Goal: Information Seeking & Learning: Learn about a topic

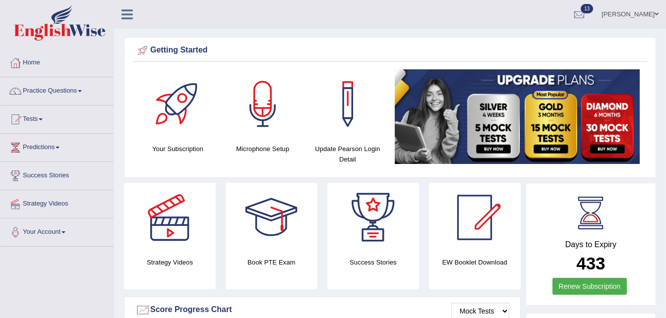
click at [82, 92] on span at bounding box center [80, 91] width 4 height 2
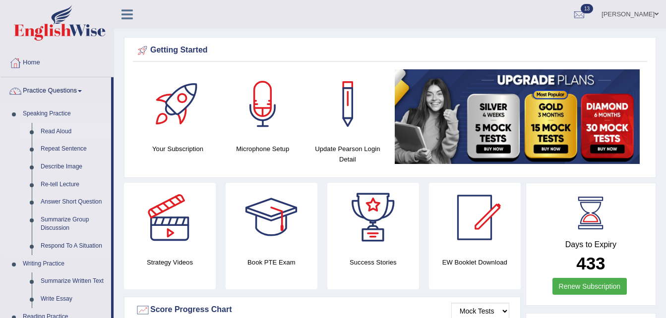
click at [59, 133] on link "Read Aloud" at bounding box center [73, 132] width 75 height 18
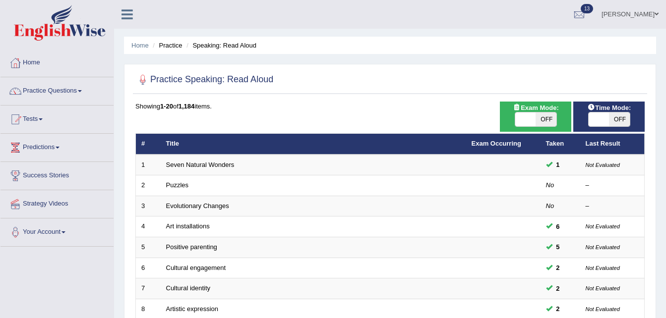
scroll to position [278, 0]
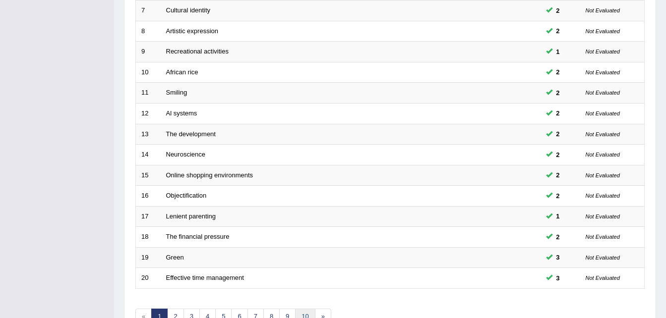
click at [303, 314] on link "10" at bounding box center [305, 317] width 20 height 16
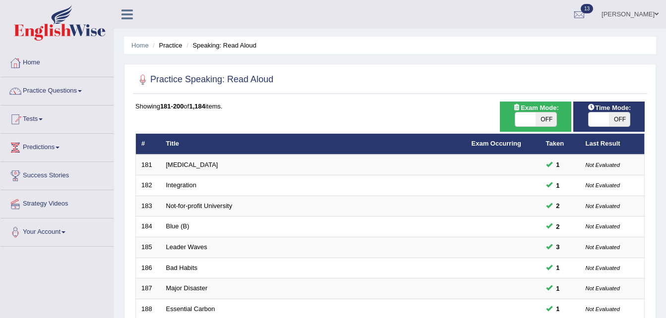
scroll to position [278, 0]
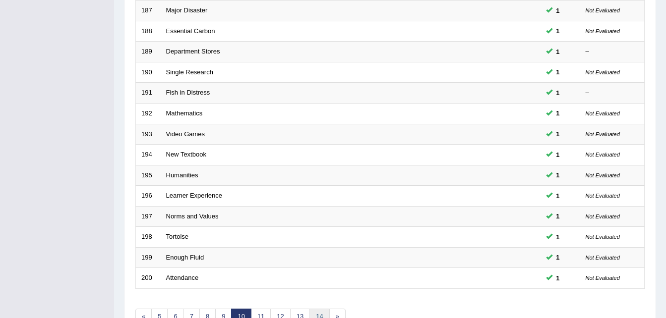
click at [322, 314] on link "14" at bounding box center [319, 317] width 20 height 16
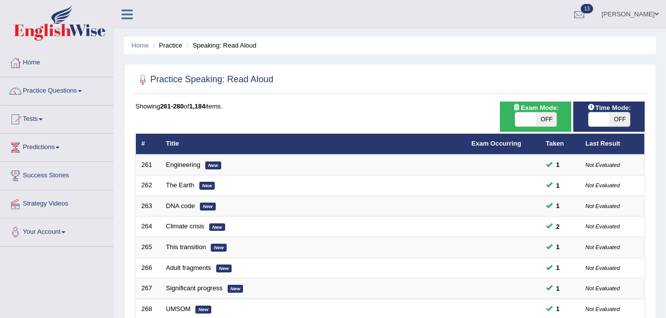
scroll to position [278, 0]
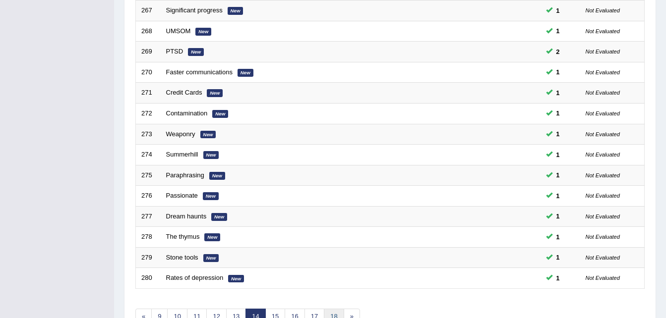
click at [335, 310] on link "18" at bounding box center [334, 317] width 20 height 16
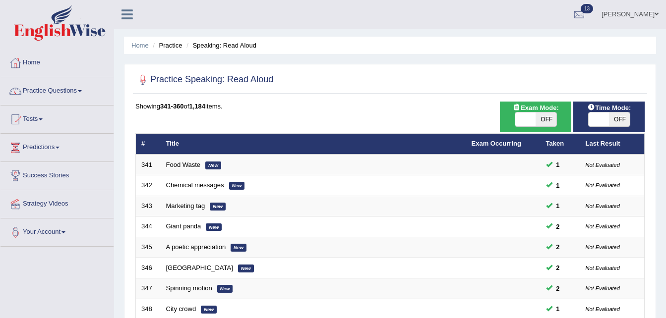
scroll to position [278, 0]
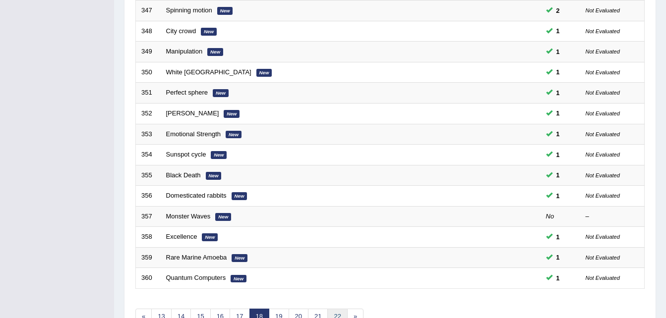
click at [337, 315] on link "22" at bounding box center [337, 317] width 20 height 16
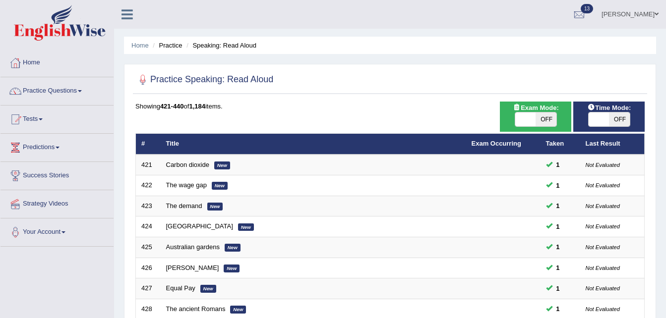
scroll to position [278, 0]
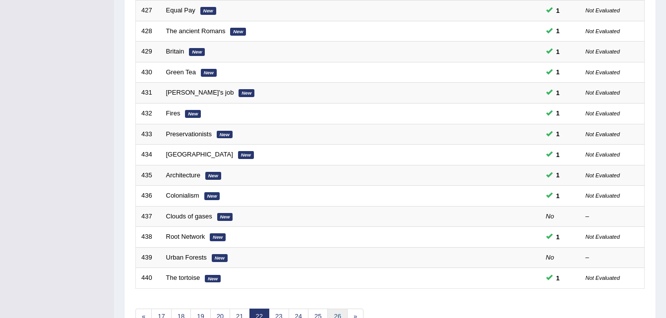
click at [337, 318] on link "26" at bounding box center [337, 317] width 20 height 16
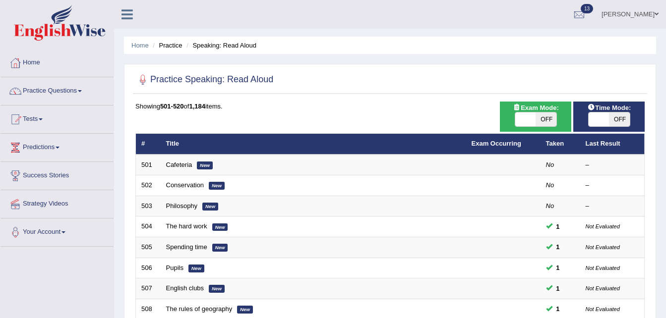
scroll to position [278, 0]
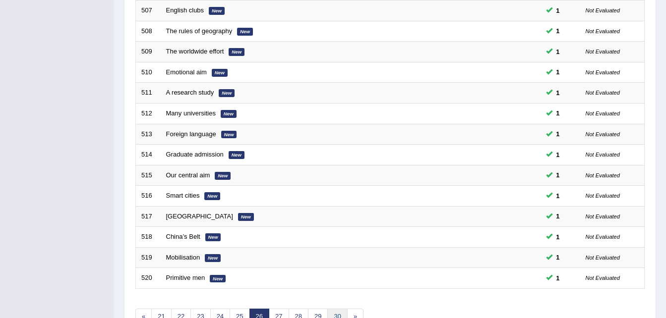
click at [339, 313] on link "30" at bounding box center [337, 317] width 20 height 16
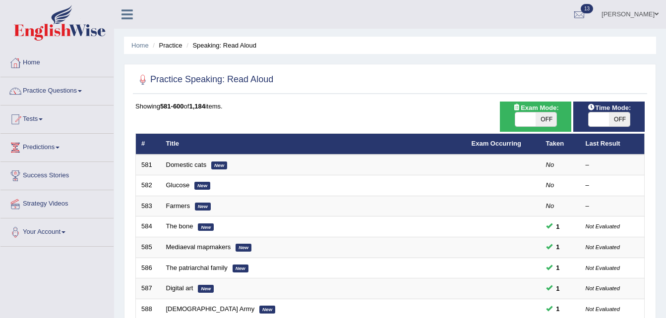
scroll to position [278, 0]
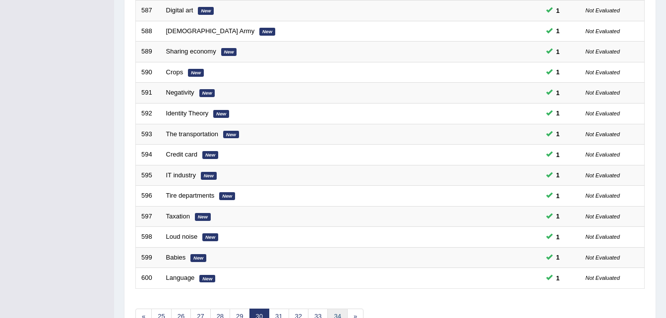
click at [332, 315] on link "34" at bounding box center [337, 317] width 20 height 16
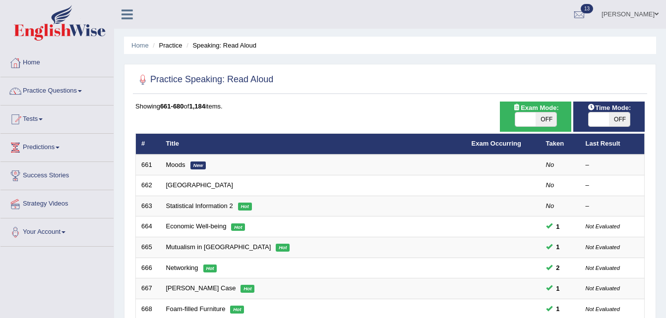
scroll to position [278, 0]
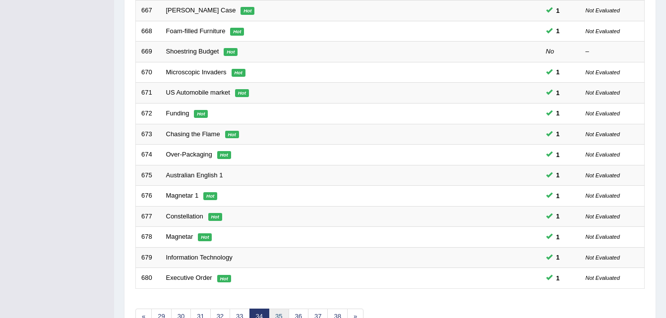
click at [283, 312] on link "35" at bounding box center [279, 317] width 20 height 16
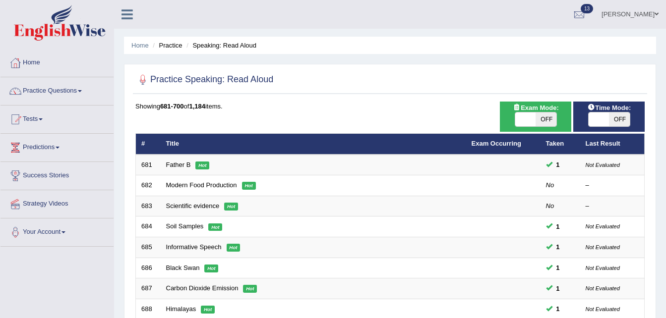
scroll to position [278, 0]
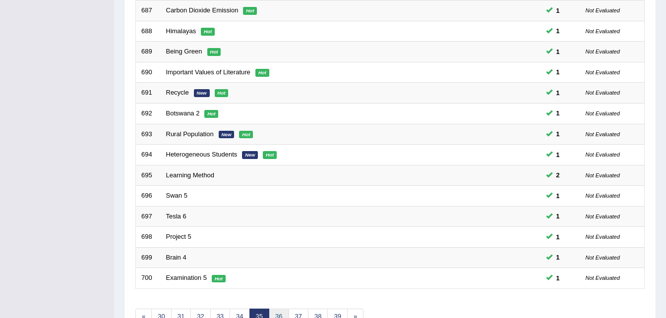
click at [283, 313] on link "36" at bounding box center [279, 317] width 20 height 16
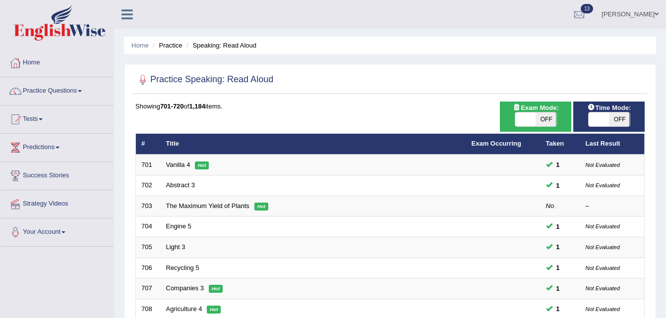
scroll to position [278, 0]
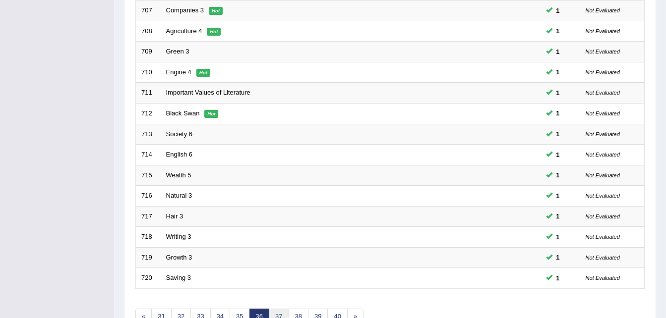
click at [275, 312] on link "37" at bounding box center [279, 317] width 20 height 16
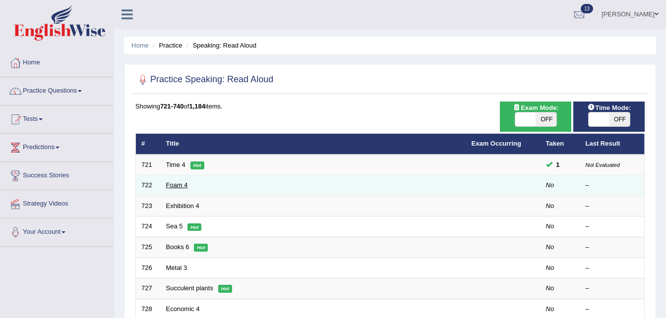
click at [181, 184] on link "Foam 4" at bounding box center [177, 184] width 22 height 7
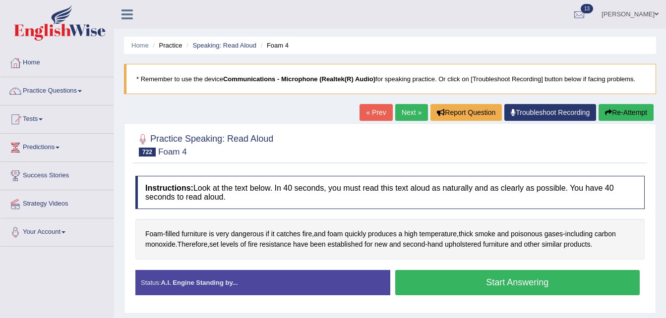
scroll to position [202, 0]
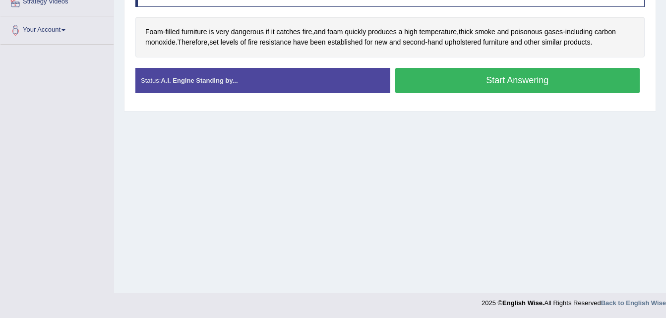
click at [475, 85] on button "Start Answering" at bounding box center [517, 80] width 245 height 25
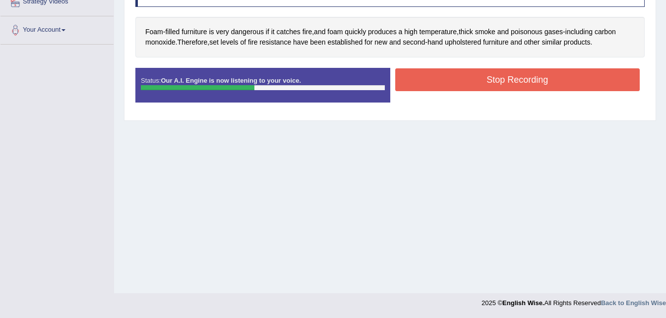
click at [475, 85] on button "Stop Recording" at bounding box center [517, 79] width 245 height 23
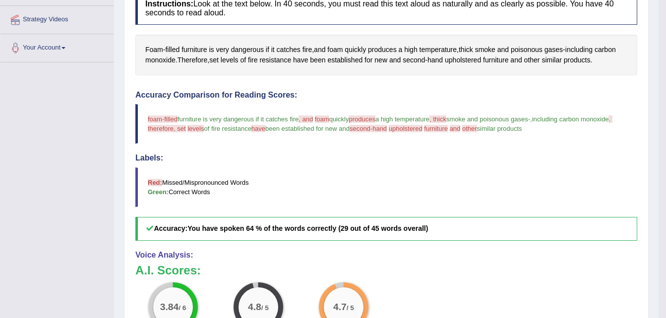
scroll to position [0, 0]
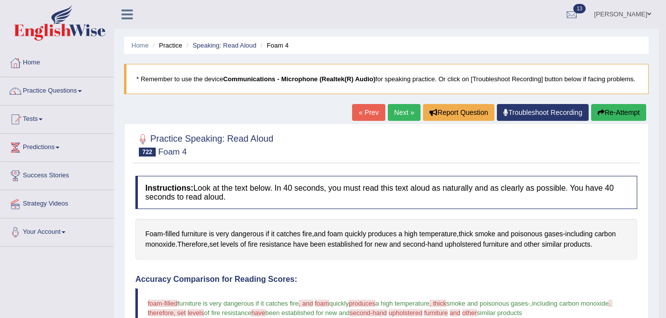
click at [407, 107] on link "Next »" at bounding box center [404, 112] width 33 height 17
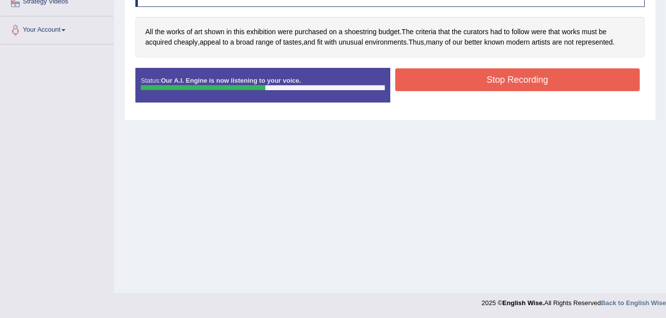
click at [474, 83] on button "Stop Recording" at bounding box center [517, 79] width 245 height 23
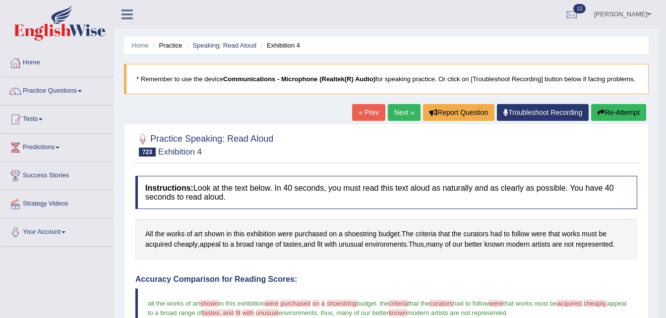
click at [404, 109] on link "Next »" at bounding box center [404, 112] width 33 height 17
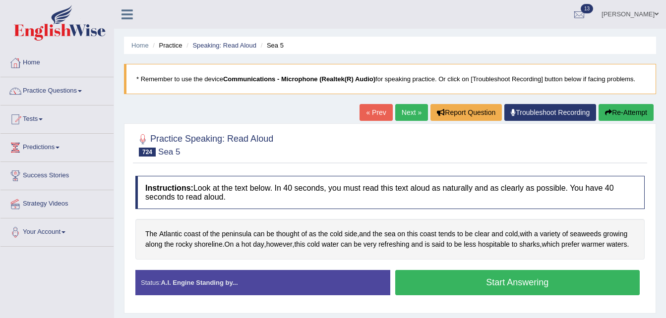
scroll to position [202, 0]
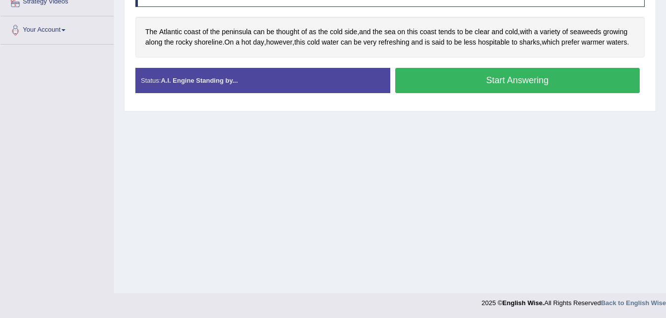
click at [461, 84] on button "Start Answering" at bounding box center [517, 80] width 245 height 25
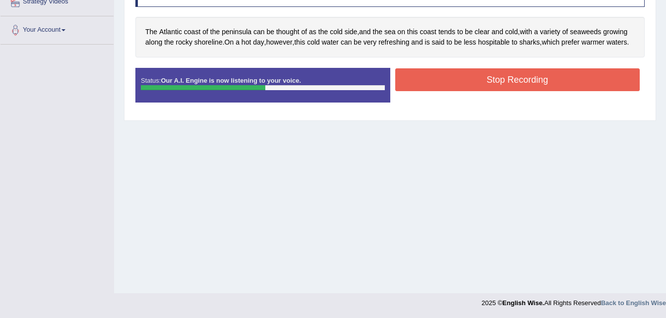
click at [460, 81] on button "Stop Recording" at bounding box center [517, 79] width 245 height 23
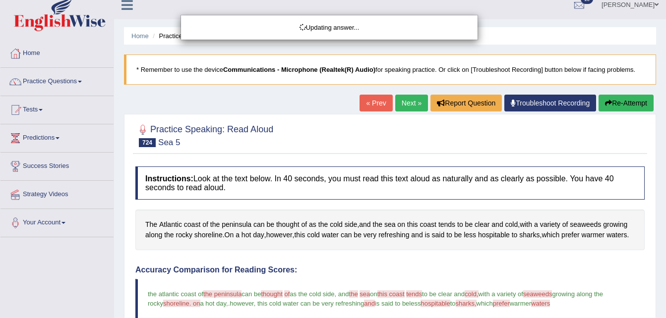
scroll to position [0, 0]
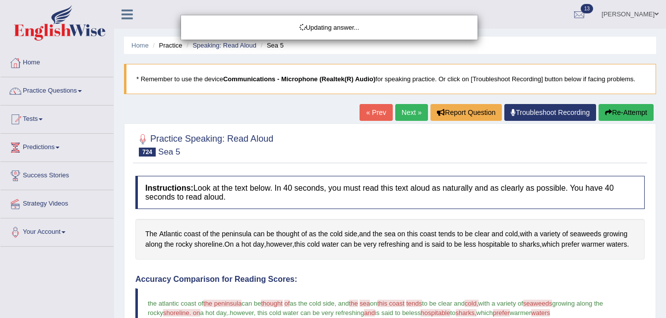
click at [405, 116] on div "Updating answer..." at bounding box center [333, 159] width 666 height 318
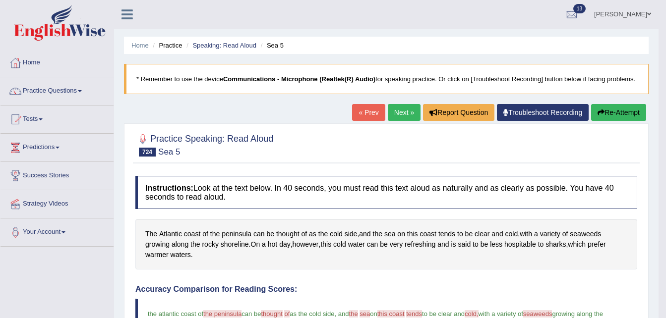
click at [401, 104] on link "Next »" at bounding box center [404, 112] width 33 height 17
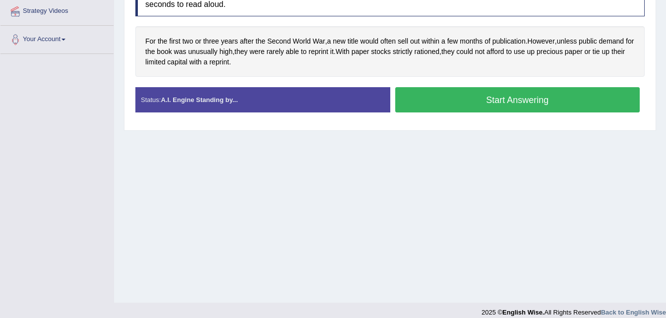
scroll to position [202, 0]
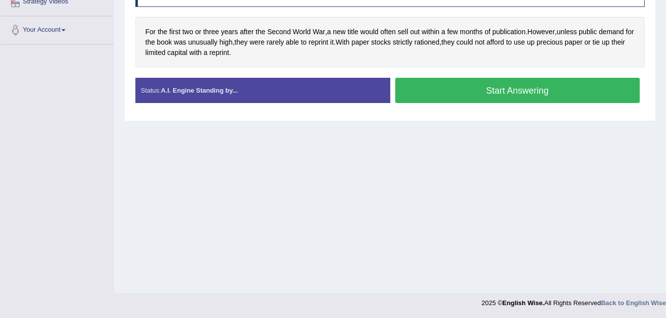
click at [467, 101] on button "Start Answering" at bounding box center [517, 90] width 245 height 25
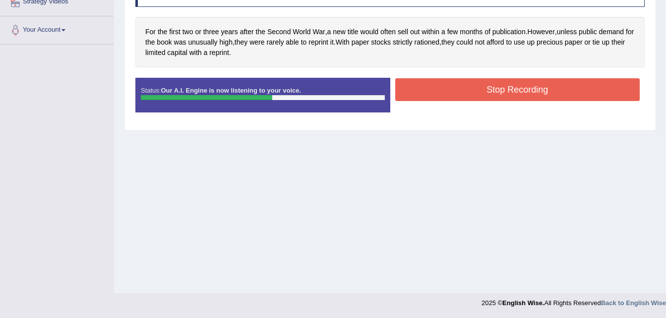
click at [479, 91] on button "Stop Recording" at bounding box center [517, 89] width 245 height 23
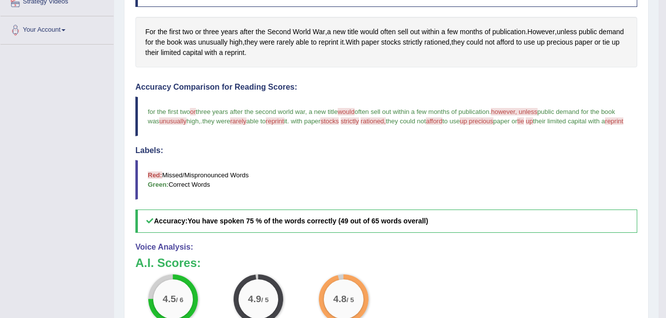
scroll to position [0, 0]
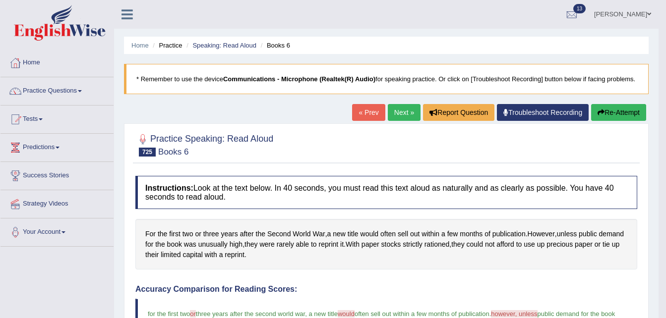
click at [396, 111] on link "Next »" at bounding box center [404, 112] width 33 height 17
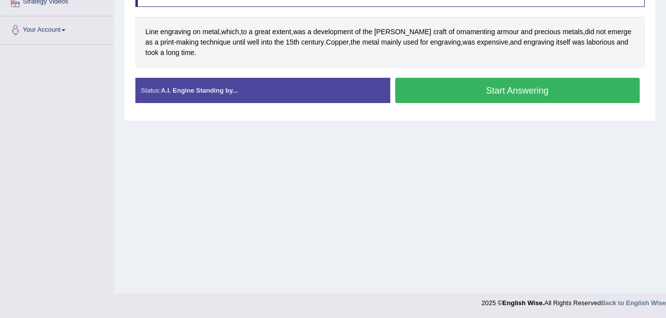
click at [451, 102] on button "Start Answering" at bounding box center [517, 90] width 245 height 25
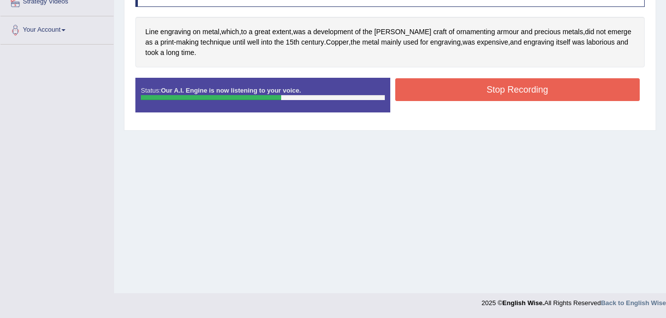
click at [482, 99] on button "Stop Recording" at bounding box center [517, 89] width 245 height 23
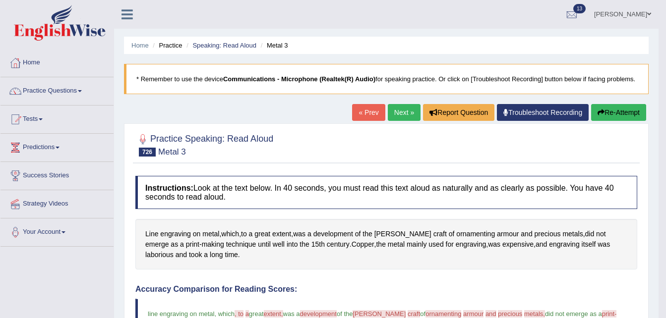
click at [407, 113] on link "Next »" at bounding box center [404, 112] width 33 height 17
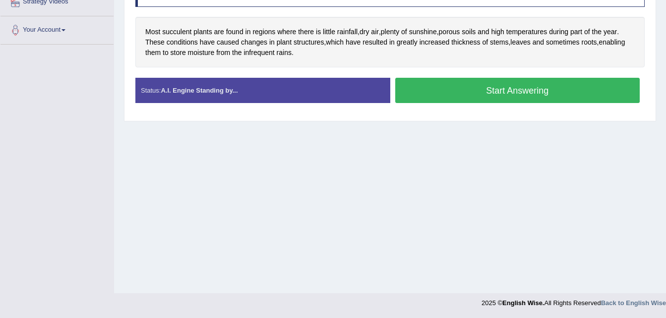
click at [455, 82] on button "Start Answering" at bounding box center [517, 90] width 245 height 25
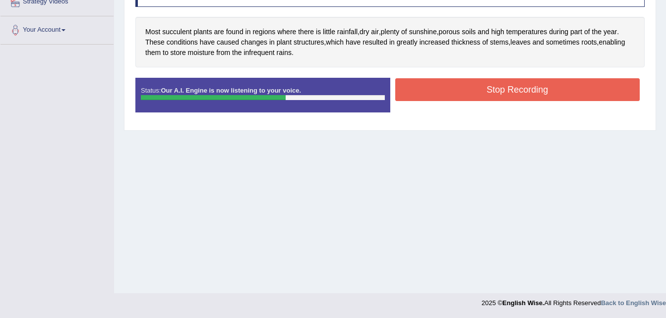
click at [459, 89] on button "Stop Recording" at bounding box center [517, 89] width 245 height 23
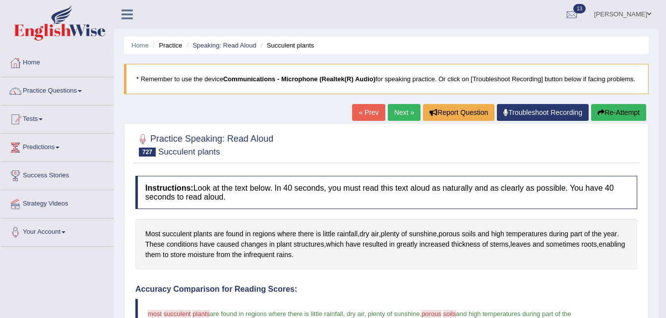
click at [396, 111] on link "Next »" at bounding box center [404, 112] width 33 height 17
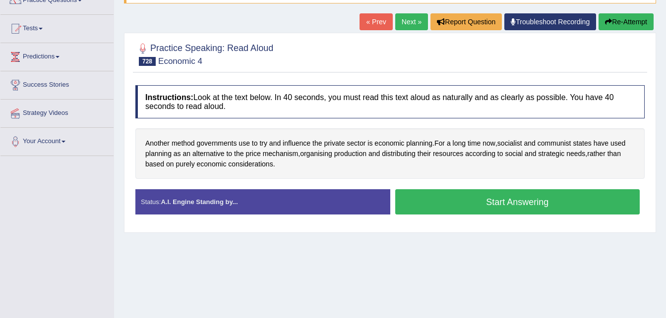
scroll to position [202, 0]
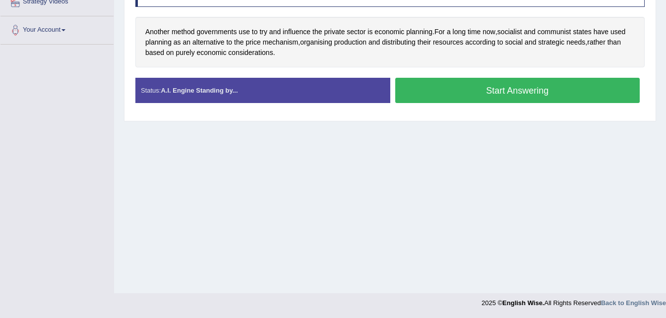
click at [444, 98] on button "Start Answering" at bounding box center [517, 90] width 245 height 25
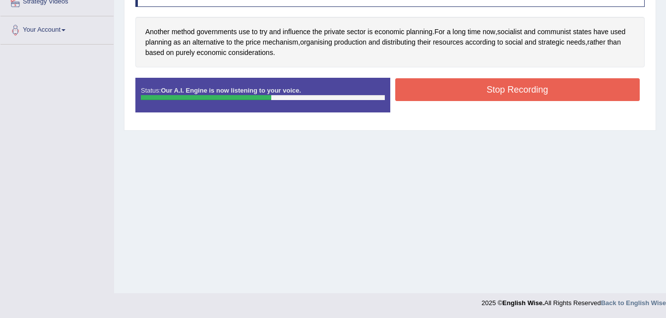
click at [512, 85] on button "Stop Recording" at bounding box center [517, 89] width 245 height 23
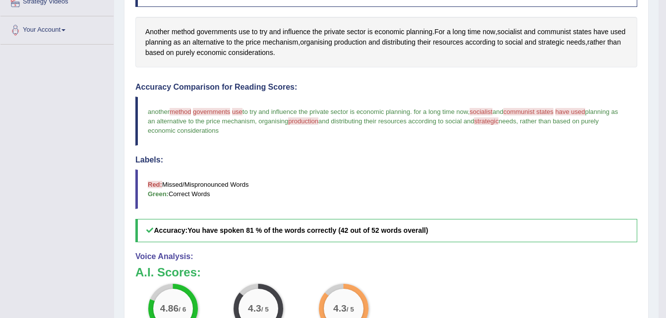
scroll to position [0, 0]
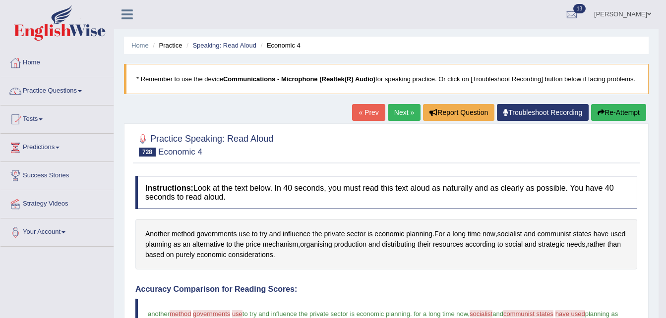
click at [399, 117] on link "Next »" at bounding box center [404, 112] width 33 height 17
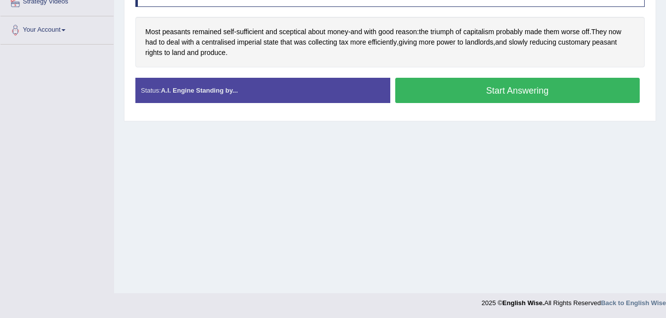
click at [473, 90] on button "Start Answering" at bounding box center [517, 90] width 245 height 25
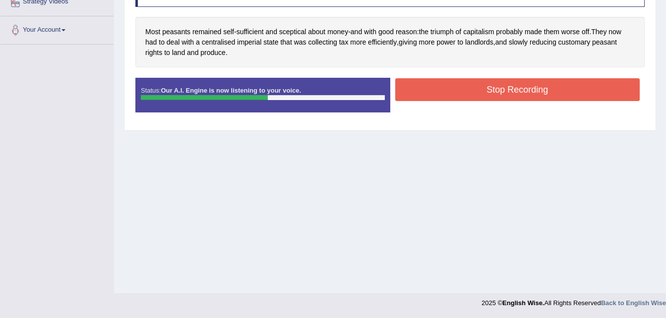
click at [449, 85] on button "Stop Recording" at bounding box center [517, 89] width 245 height 23
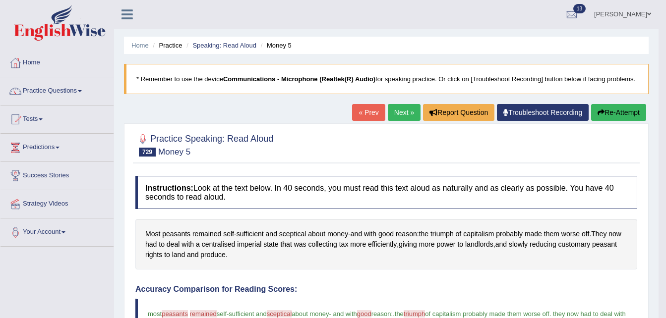
click at [404, 107] on link "Next »" at bounding box center [404, 112] width 33 height 17
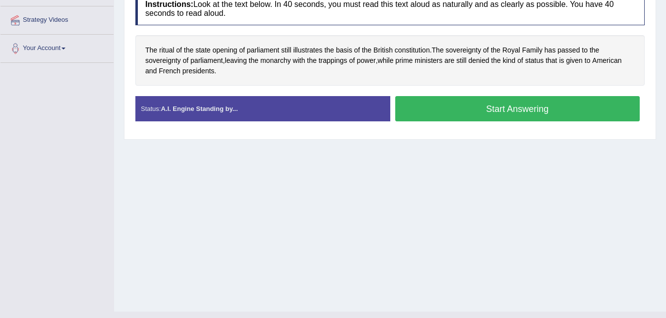
scroll to position [202, 0]
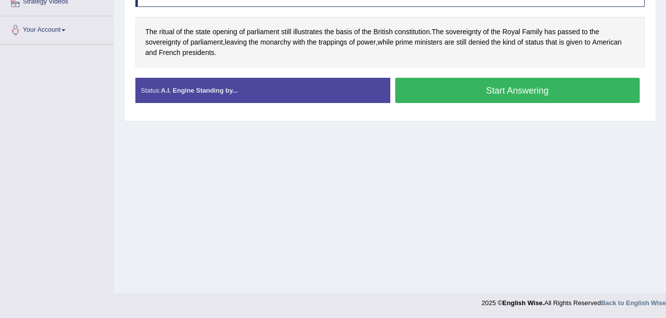
click at [464, 93] on button "Start Answering" at bounding box center [517, 90] width 245 height 25
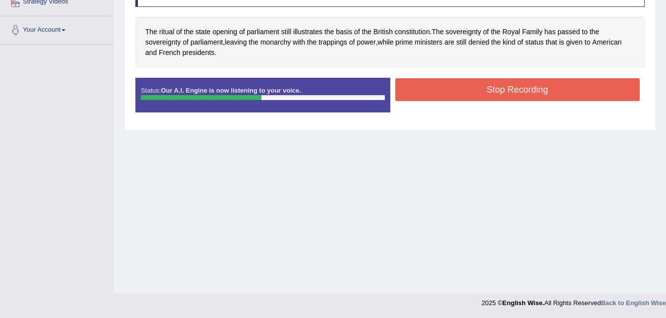
click at [464, 91] on button "Stop Recording" at bounding box center [517, 89] width 245 height 23
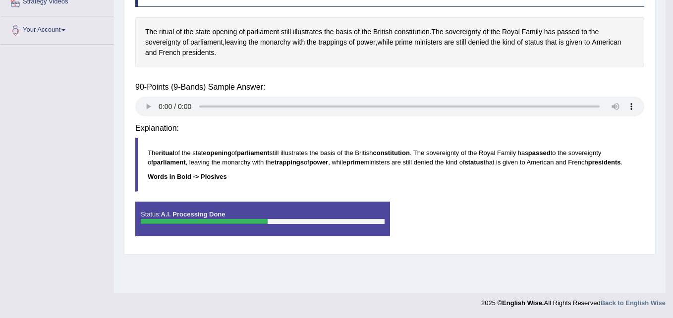
click at [0, 0] on div "Saving your answer..." at bounding box center [0, 0] width 0 height 0
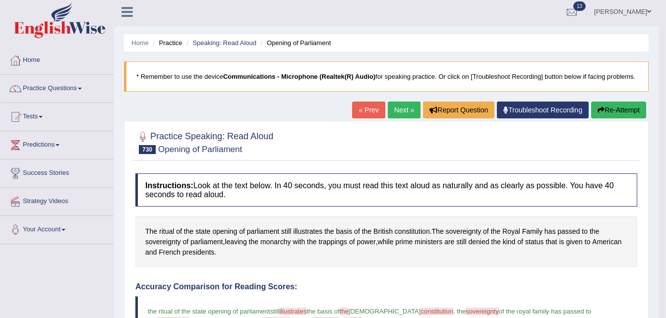
scroll to position [0, 0]
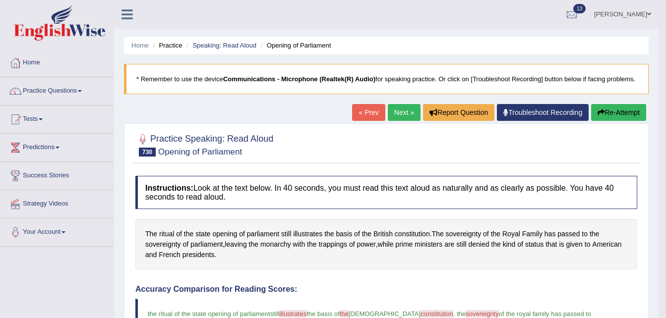
click at [401, 110] on link "Next »" at bounding box center [404, 112] width 33 height 17
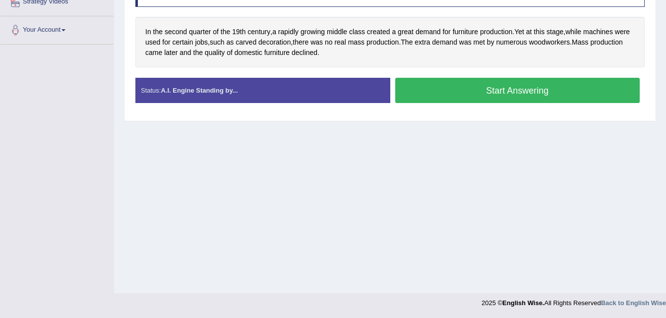
click at [445, 97] on button "Start Answering" at bounding box center [517, 90] width 245 height 25
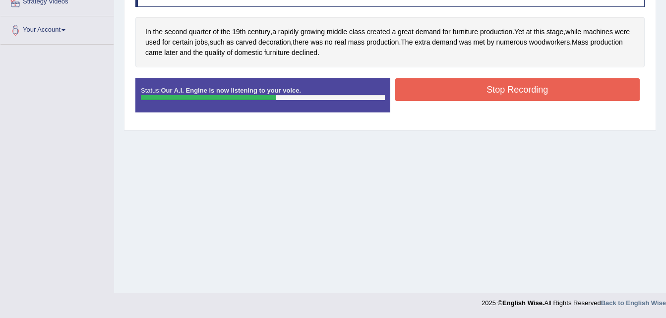
click at [445, 97] on button "Stop Recording" at bounding box center [517, 89] width 245 height 23
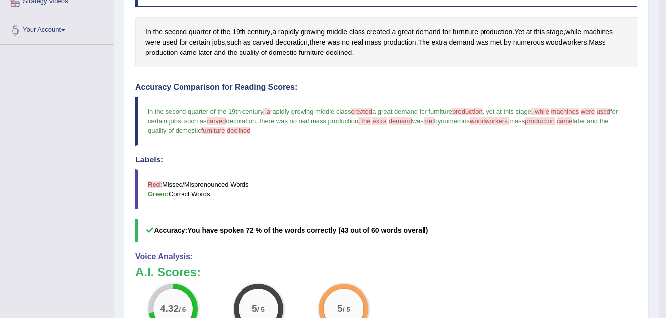
click at [641, 64] on div "Practice Speaking: Read Aloud 731 Class 3 Instructions: Look at the text below.…" at bounding box center [386, 248] width 524 height 654
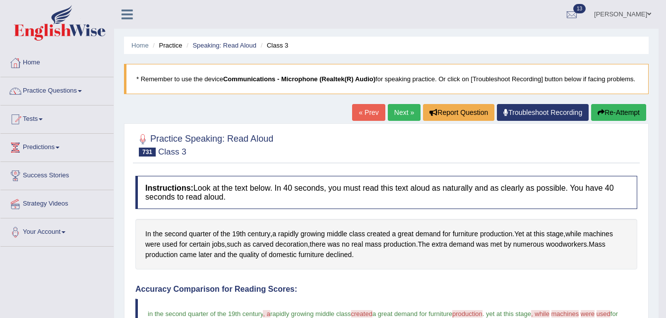
click at [403, 113] on link "Next »" at bounding box center [404, 112] width 33 height 17
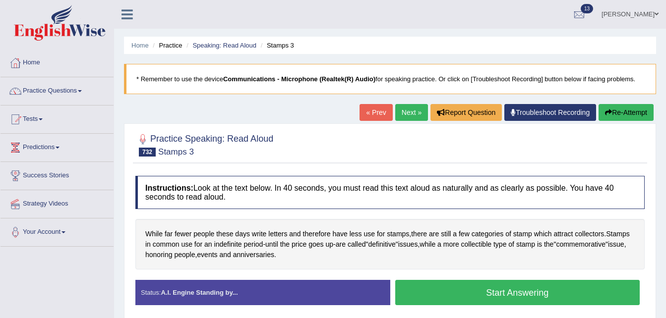
scroll to position [202, 0]
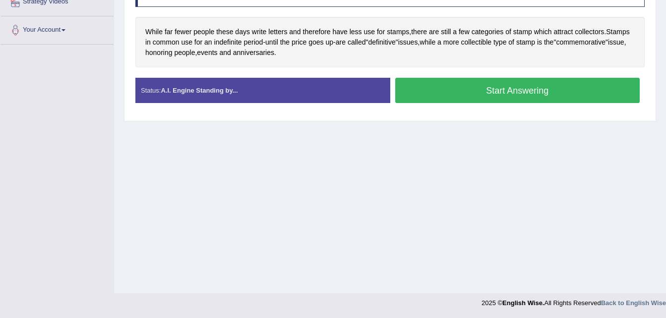
click at [456, 88] on button "Start Answering" at bounding box center [517, 90] width 245 height 25
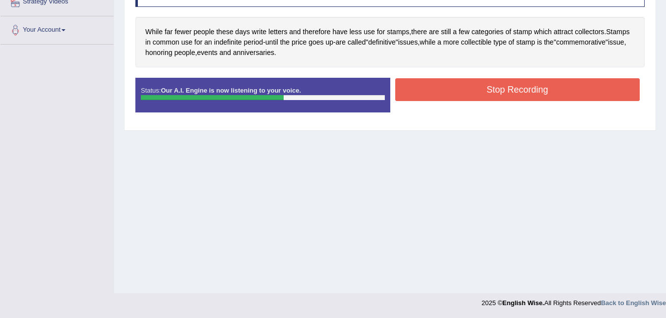
click at [456, 88] on button "Stop Recording" at bounding box center [517, 89] width 245 height 23
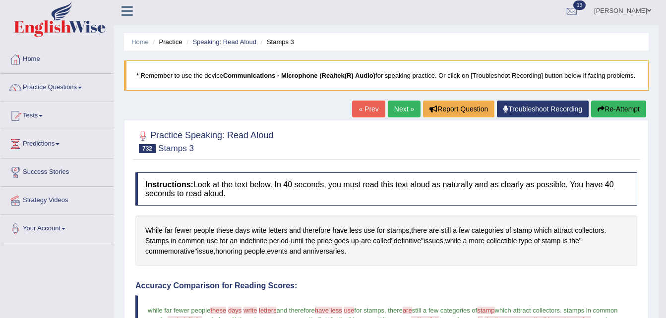
scroll to position [0, 0]
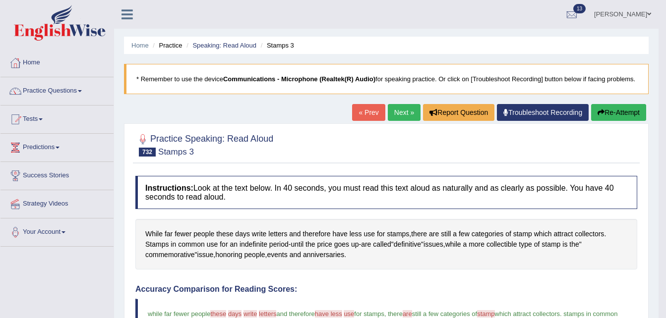
click at [409, 113] on link "Next »" at bounding box center [404, 112] width 33 height 17
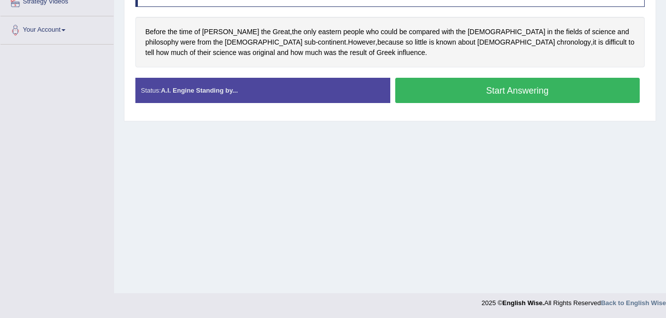
click at [465, 82] on button "Start Answering" at bounding box center [517, 90] width 245 height 25
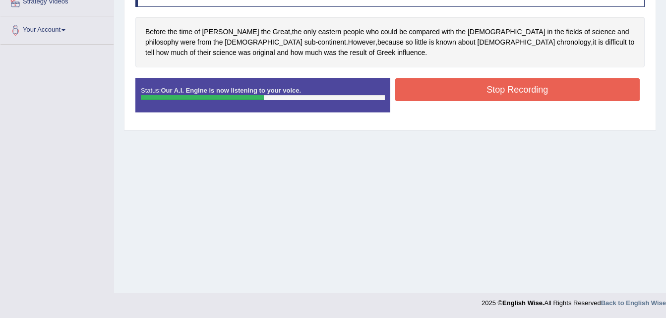
click at [465, 82] on button "Stop Recording" at bounding box center [517, 89] width 245 height 23
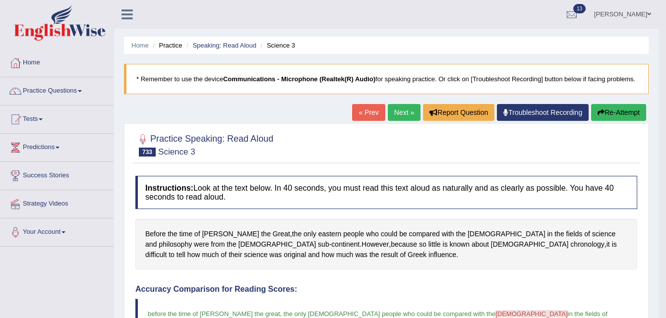
click at [401, 110] on link "Next »" at bounding box center [404, 112] width 33 height 17
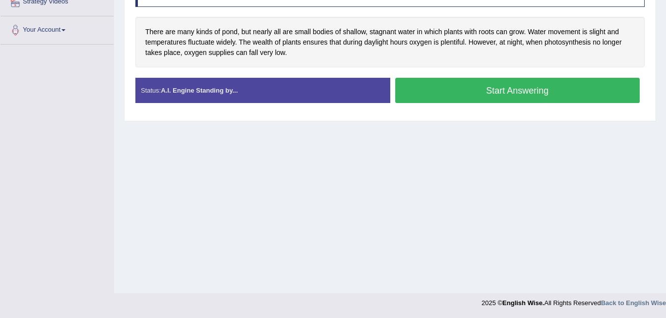
scroll to position [202, 0]
click at [442, 98] on button "Start Answering" at bounding box center [517, 90] width 245 height 25
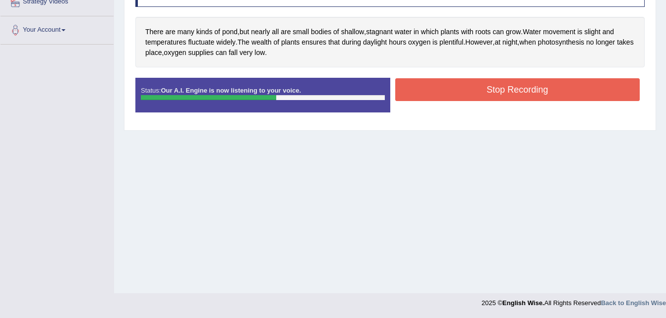
click at [454, 92] on button "Stop Recording" at bounding box center [517, 89] width 245 height 23
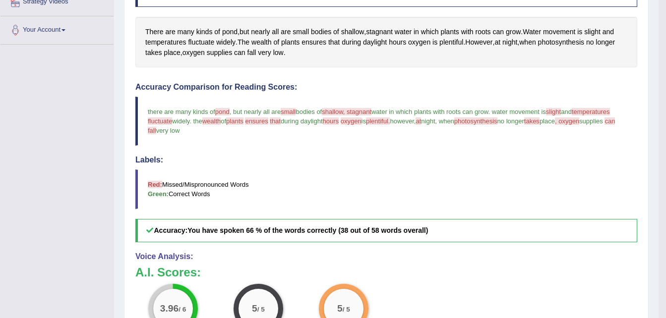
scroll to position [0, 0]
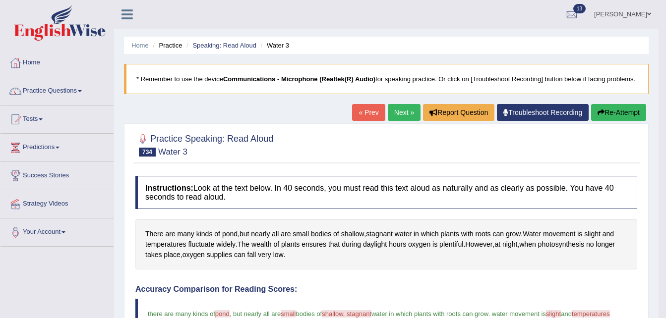
click at [393, 111] on link "Next »" at bounding box center [404, 112] width 33 height 17
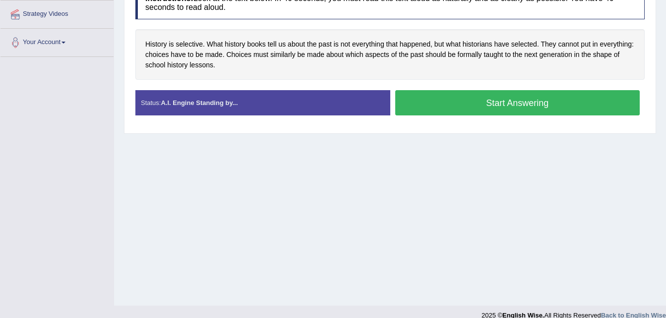
scroll to position [202, 0]
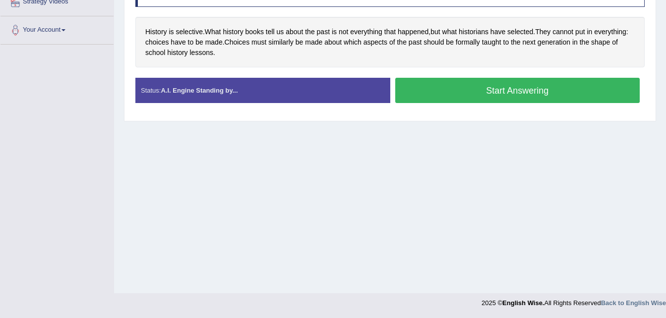
click at [440, 93] on button "Start Answering" at bounding box center [517, 90] width 245 height 25
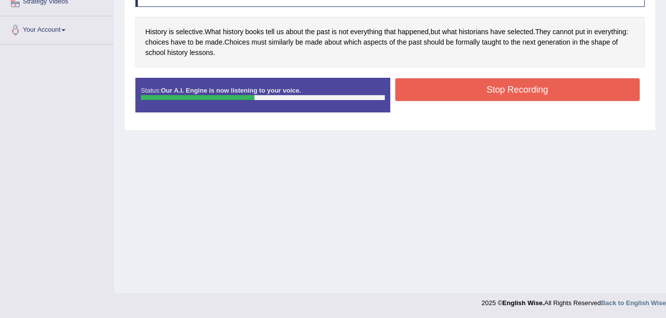
click at [434, 83] on button "Stop Recording" at bounding box center [517, 89] width 245 height 23
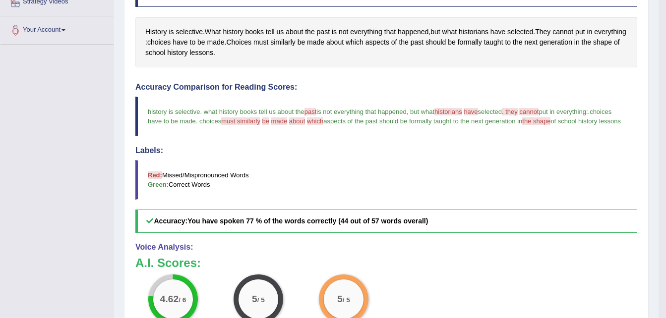
scroll to position [0, 0]
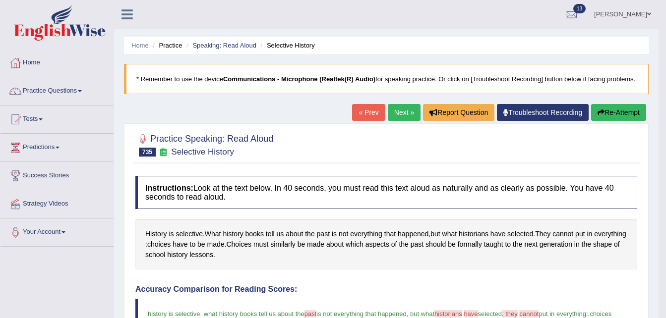
click at [404, 113] on link "Next »" at bounding box center [404, 112] width 33 height 17
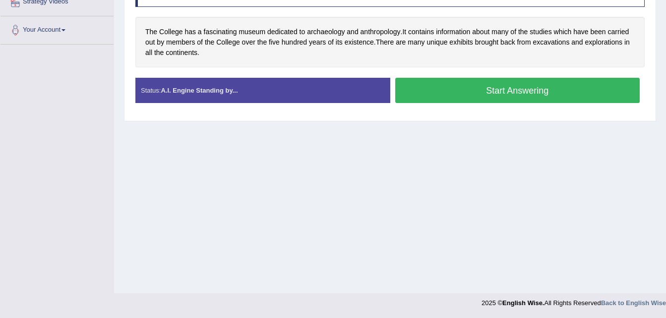
click at [460, 100] on button "Start Answering" at bounding box center [517, 90] width 245 height 25
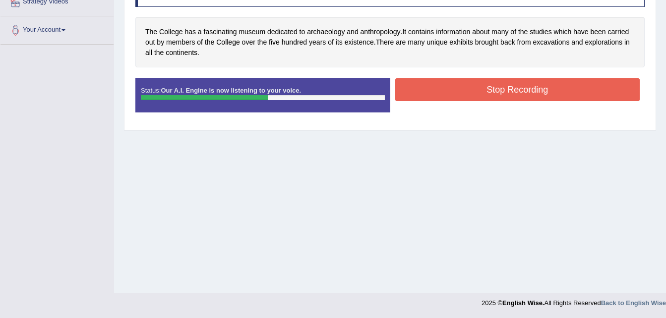
click at [475, 83] on button "Stop Recording" at bounding box center [517, 89] width 245 height 23
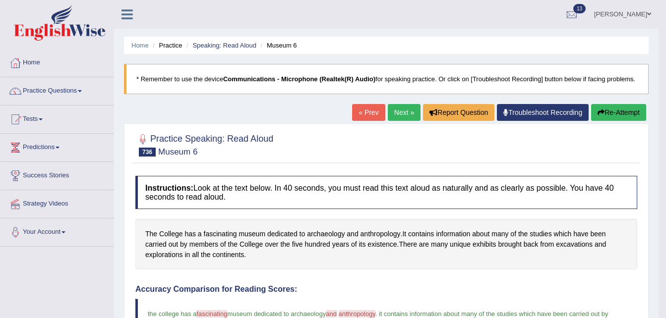
click at [397, 107] on link "Next »" at bounding box center [404, 112] width 33 height 17
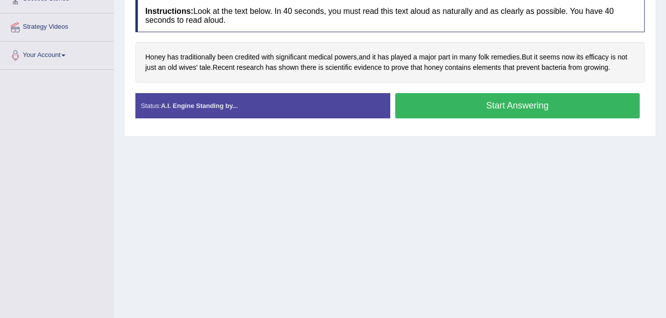
scroll to position [202, 0]
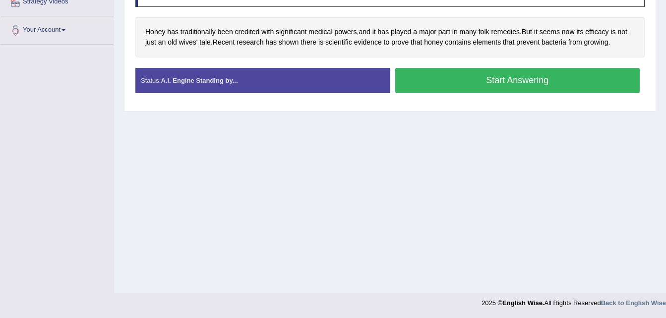
click at [441, 84] on button "Start Answering" at bounding box center [517, 80] width 245 height 25
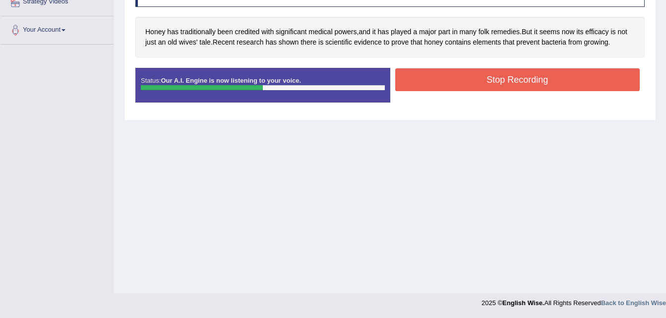
click at [441, 84] on button "Stop Recording" at bounding box center [517, 79] width 245 height 23
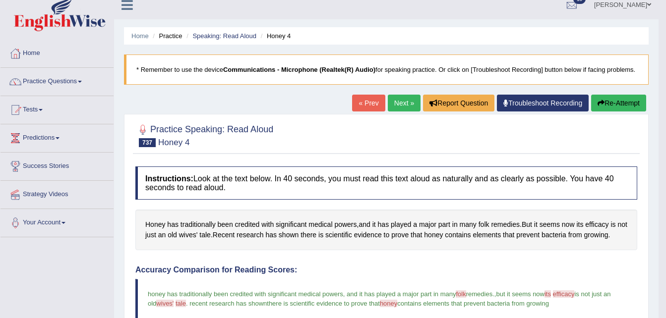
scroll to position [0, 0]
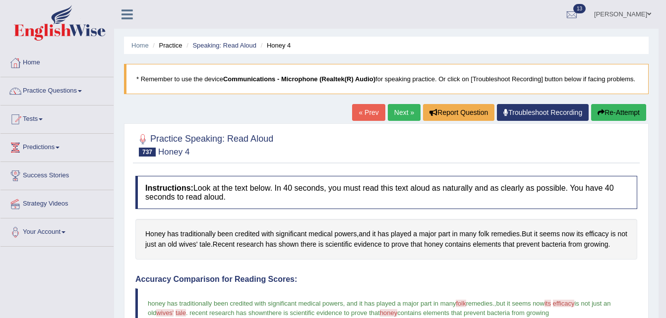
click at [400, 115] on link "Next »" at bounding box center [404, 112] width 33 height 17
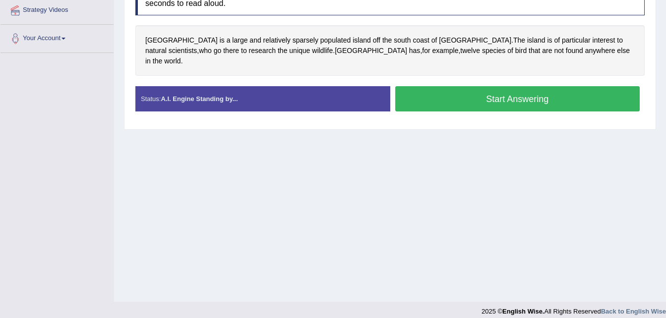
scroll to position [202, 0]
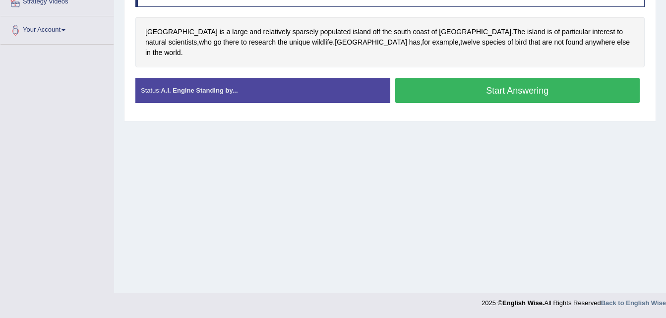
click at [432, 81] on button "Start Answering" at bounding box center [517, 90] width 245 height 25
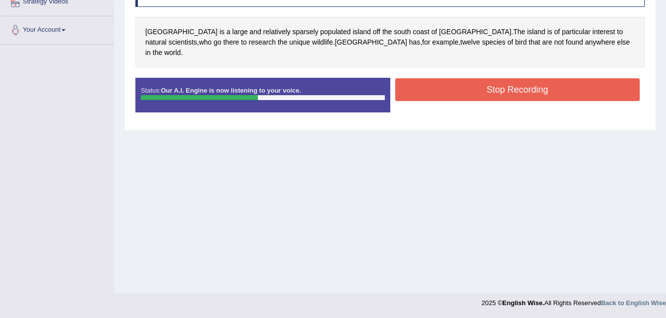
click at [478, 78] on button "Stop Recording" at bounding box center [517, 89] width 245 height 23
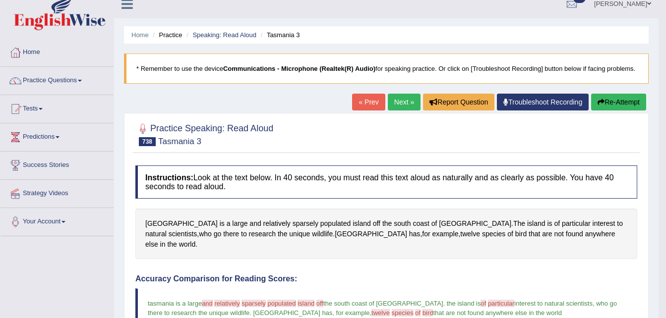
scroll to position [0, 0]
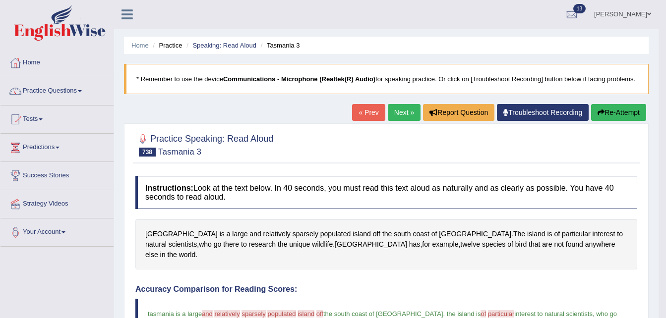
click at [403, 112] on link "Next »" at bounding box center [404, 112] width 33 height 17
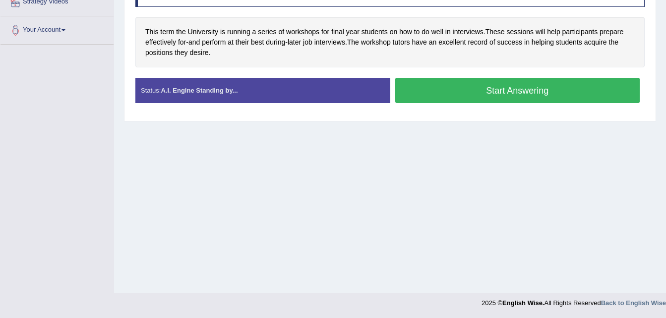
click at [473, 96] on button "Start Answering" at bounding box center [517, 90] width 245 height 25
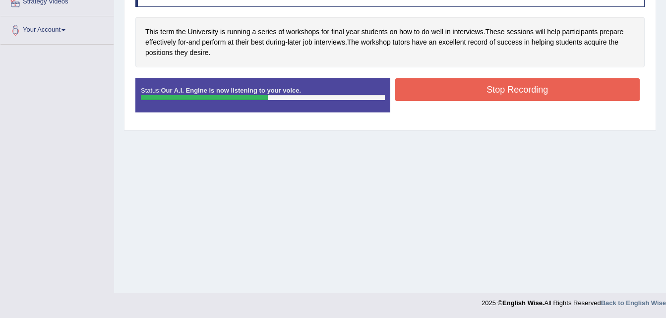
click at [451, 89] on button "Stop Recording" at bounding box center [517, 89] width 245 height 23
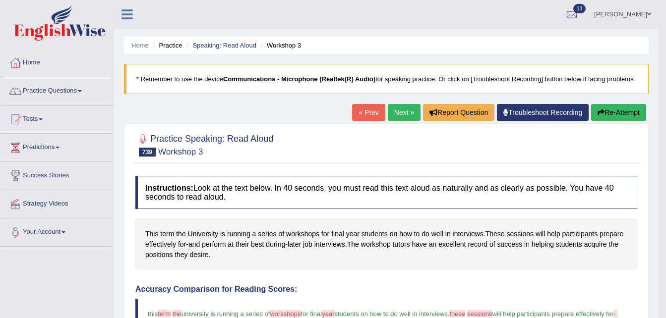
click at [396, 107] on link "Next »" at bounding box center [404, 112] width 33 height 17
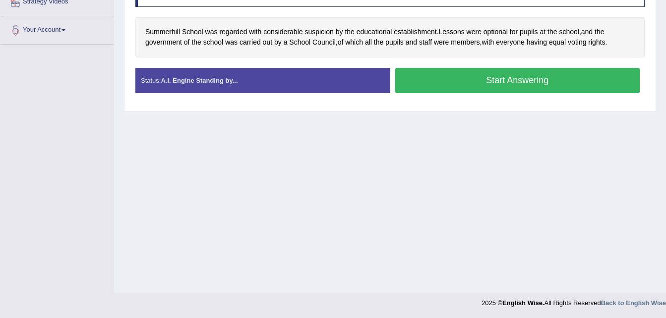
click at [452, 75] on button "Start Answering" at bounding box center [517, 80] width 245 height 25
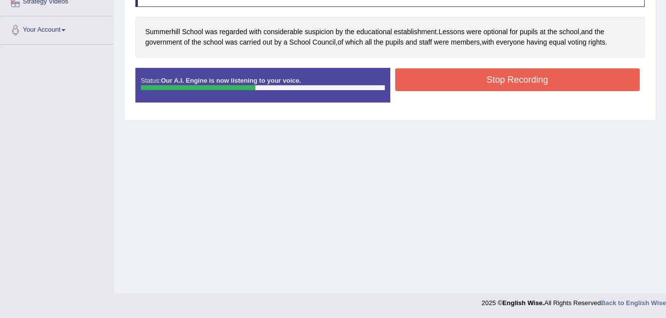
click at [476, 78] on button "Stop Recording" at bounding box center [517, 79] width 245 height 23
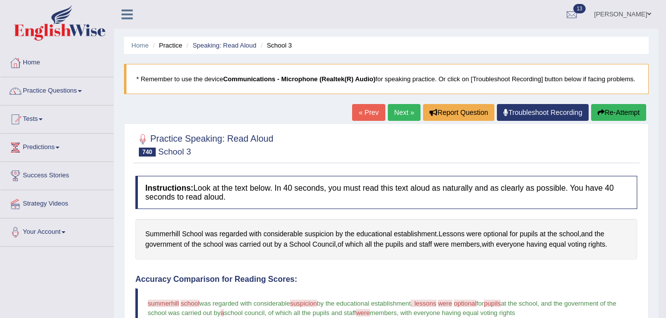
click at [393, 110] on link "Next »" at bounding box center [404, 112] width 33 height 17
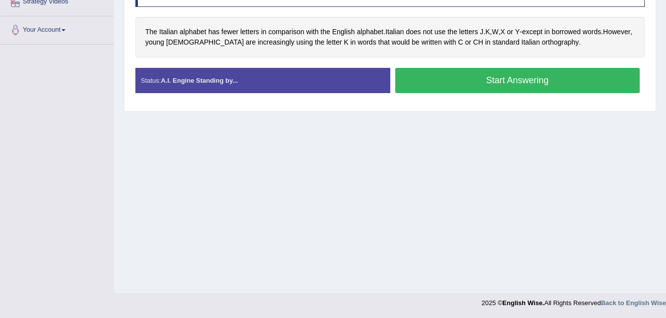
click at [495, 88] on button "Start Answering" at bounding box center [517, 80] width 245 height 25
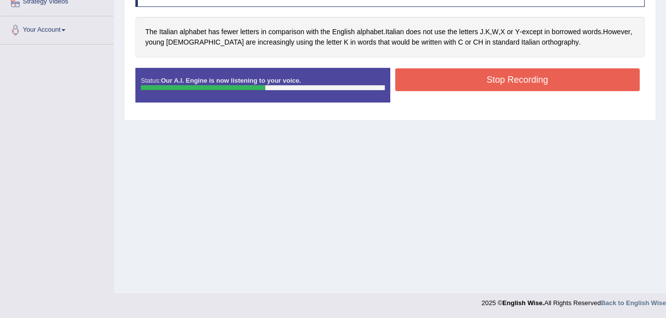
click at [513, 89] on button "Stop Recording" at bounding box center [517, 79] width 245 height 23
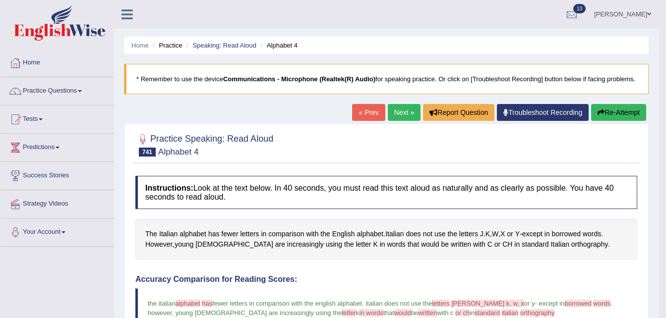
click at [401, 106] on link "Next »" at bounding box center [404, 112] width 33 height 17
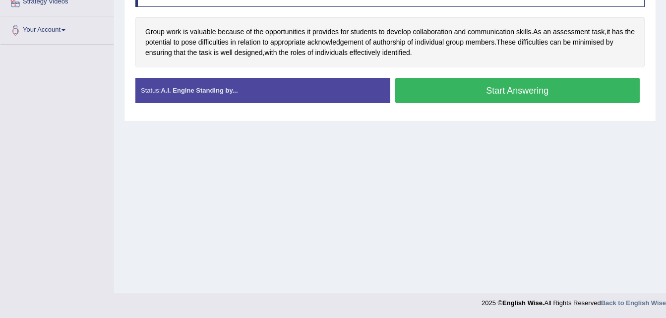
click at [433, 86] on button "Start Answering" at bounding box center [517, 90] width 245 height 25
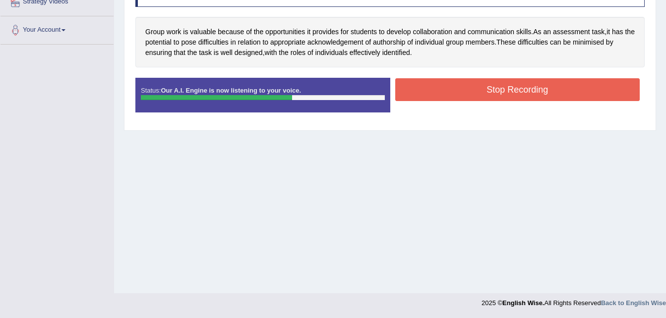
click at [440, 92] on button "Stop Recording" at bounding box center [517, 89] width 245 height 23
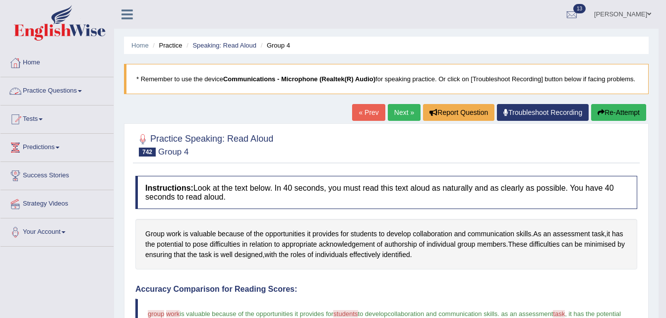
click at [61, 92] on link "Practice Questions" at bounding box center [56, 89] width 113 height 25
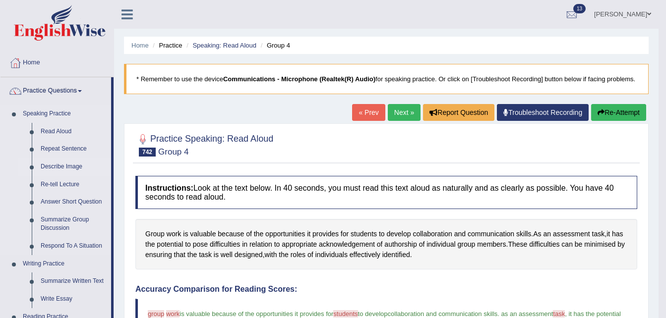
click at [63, 167] on link "Describe Image" at bounding box center [73, 167] width 75 height 18
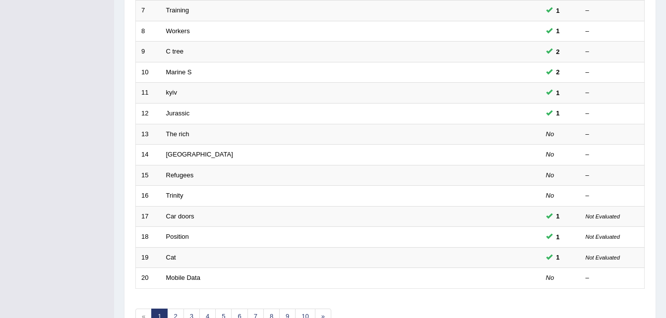
scroll to position [278, 0]
click at [305, 307] on div "Showing 1-20 of 683 items. # Title Exam Occurring Taken Last Result 1 Bond Numb…" at bounding box center [389, 81] width 509 height 514
click at [305, 309] on link "10" at bounding box center [305, 317] width 20 height 16
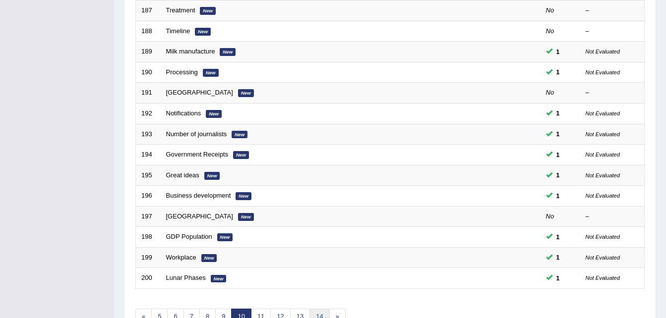
click at [326, 316] on link "14" at bounding box center [319, 317] width 20 height 16
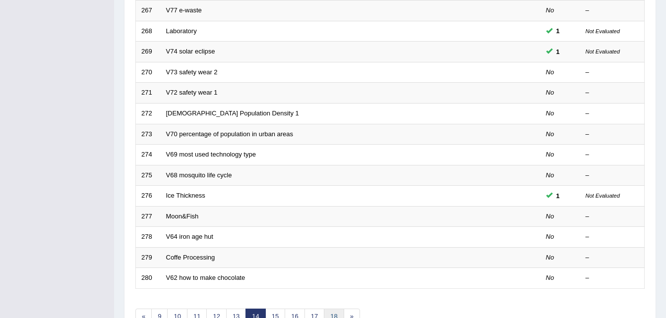
click at [336, 313] on link "18" at bounding box center [334, 317] width 20 height 16
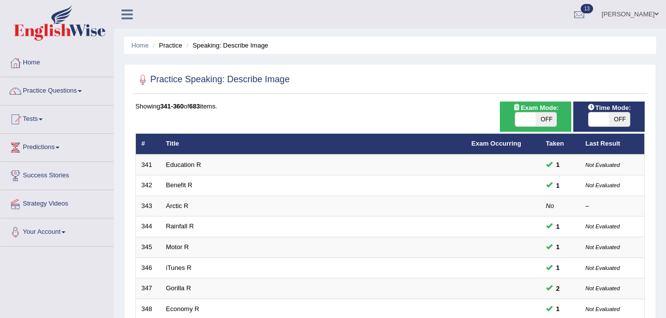
scroll to position [278, 0]
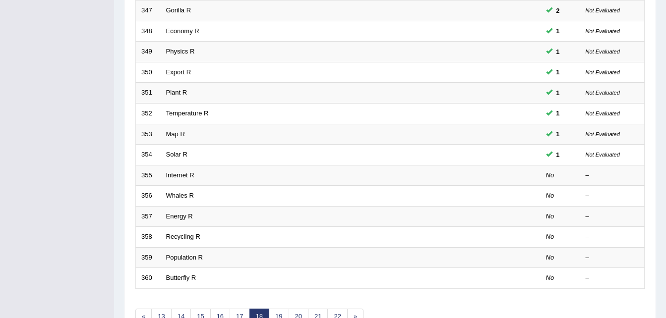
click at [314, 308] on div "Showing 341-360 of 683 items. # Title Exam Occurring Taken Last Result 341 Educ…" at bounding box center [389, 81] width 509 height 514
click at [315, 310] on link "21" at bounding box center [318, 317] width 20 height 16
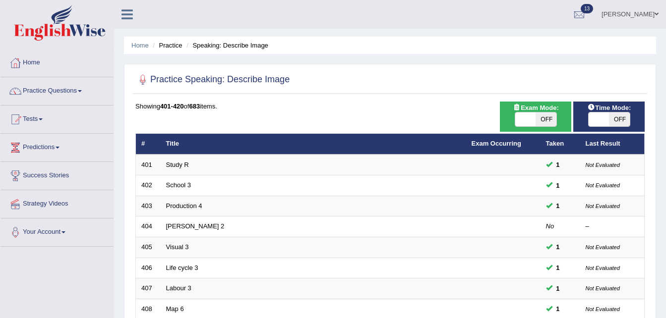
scroll to position [278, 0]
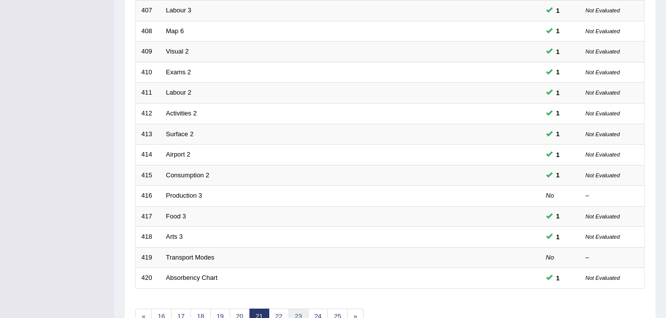
click at [296, 314] on link "23" at bounding box center [298, 317] width 20 height 16
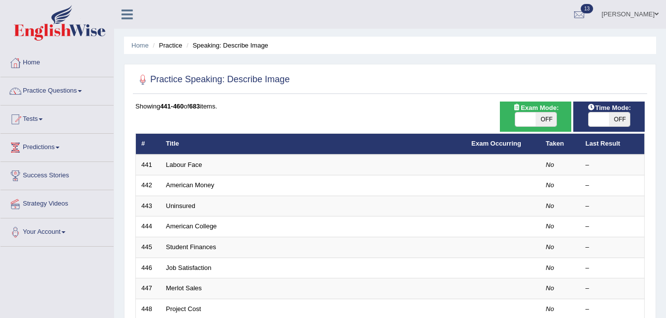
scroll to position [278, 0]
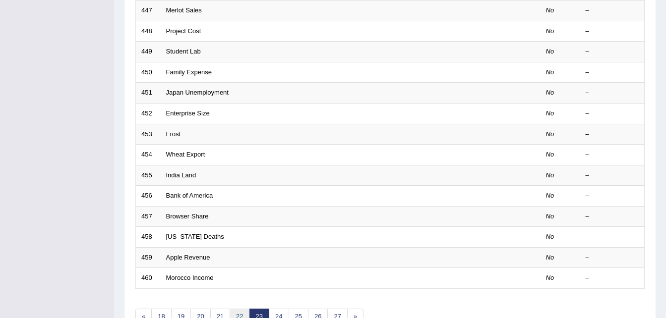
click at [236, 314] on link "22" at bounding box center [240, 317] width 20 height 16
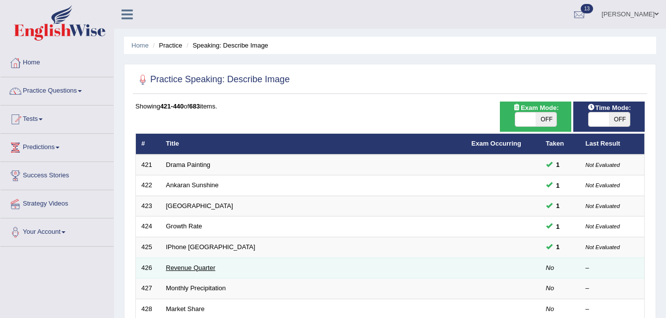
click at [176, 269] on link "Revenue Quarter" at bounding box center [191, 267] width 50 height 7
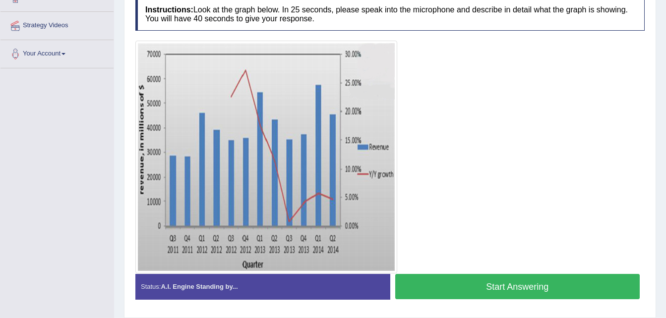
scroll to position [211, 0]
